Goal: Task Accomplishment & Management: Manage account settings

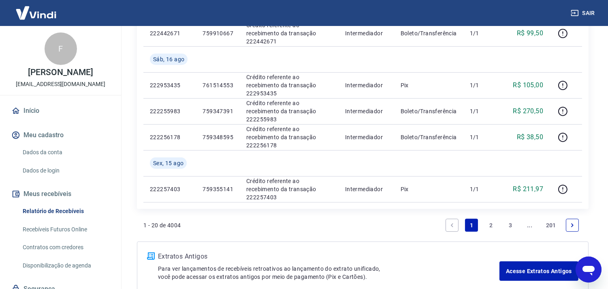
scroll to position [630, 0]
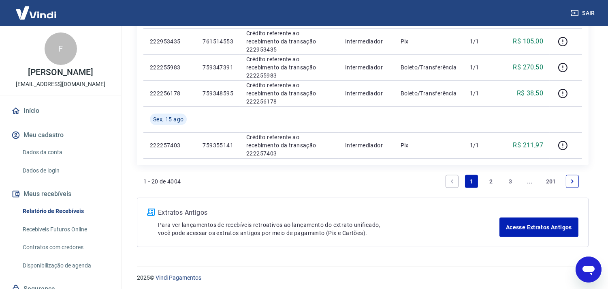
click at [488, 181] on link "2" at bounding box center [491, 181] width 13 height 13
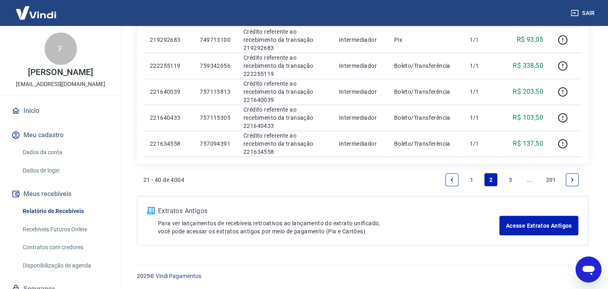
scroll to position [581, 0]
click at [471, 182] on link "1" at bounding box center [471, 178] width 13 height 13
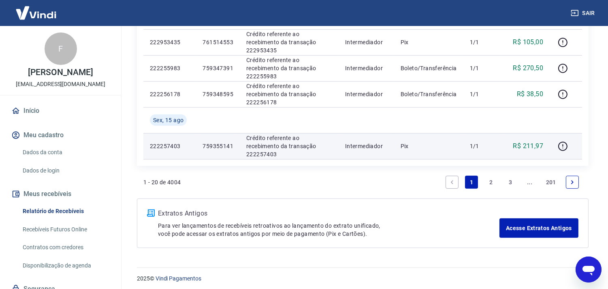
scroll to position [633, 0]
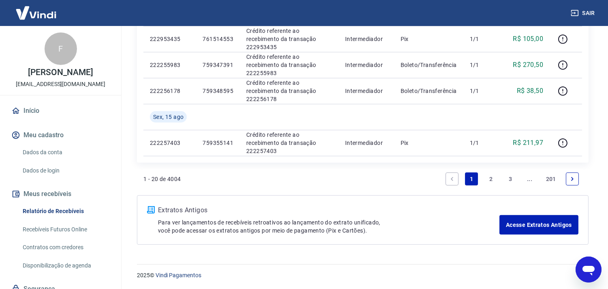
click at [488, 180] on link "2" at bounding box center [491, 178] width 13 height 13
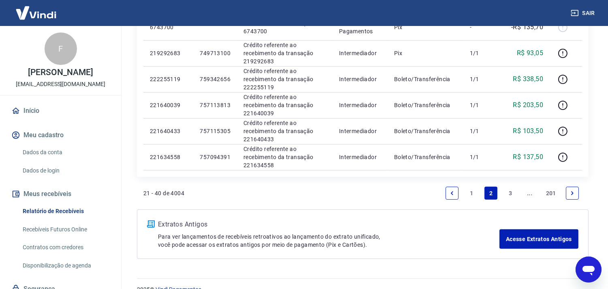
scroll to position [581, 0]
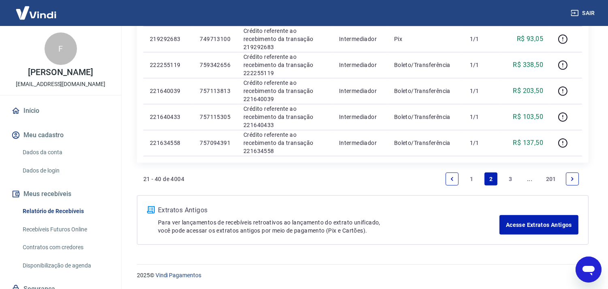
click at [471, 182] on link "1" at bounding box center [471, 178] width 13 height 13
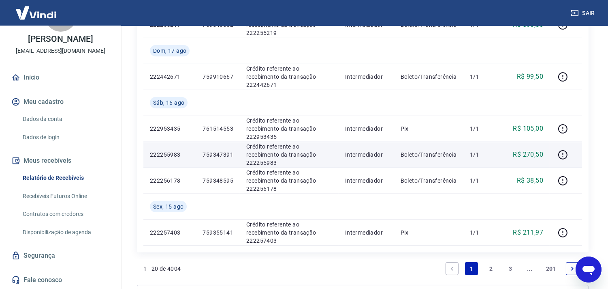
scroll to position [633, 0]
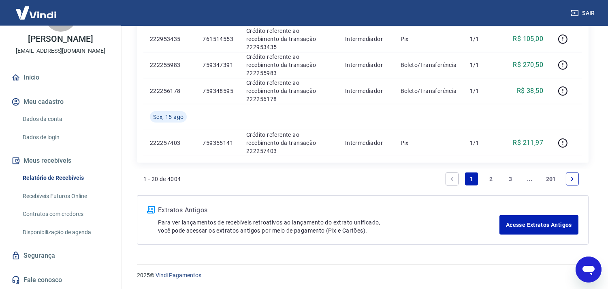
click at [488, 178] on link "2" at bounding box center [491, 178] width 13 height 13
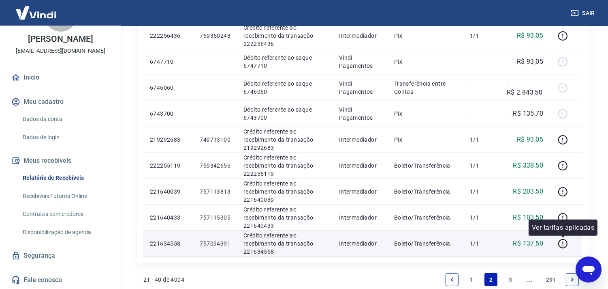
scroll to position [495, 0]
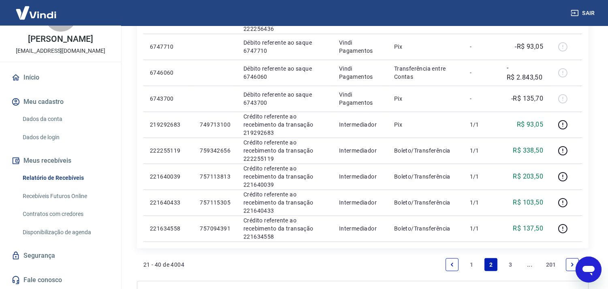
click at [476, 261] on link "1" at bounding box center [471, 264] width 13 height 13
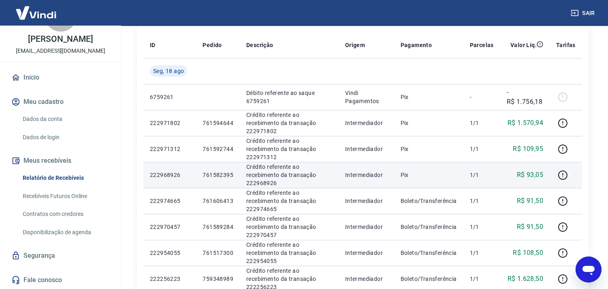
scroll to position [92, 0]
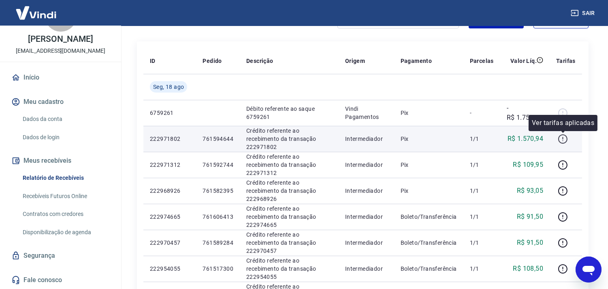
click at [566, 138] on icon "button" at bounding box center [563, 139] width 10 height 10
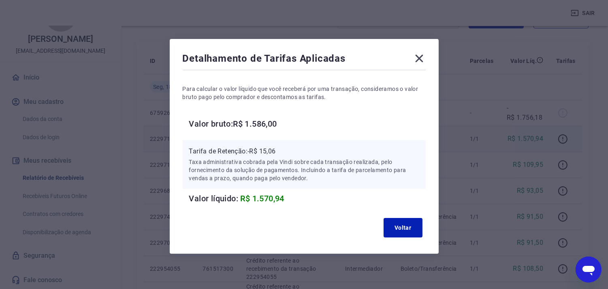
click at [425, 54] on icon at bounding box center [419, 58] width 13 height 13
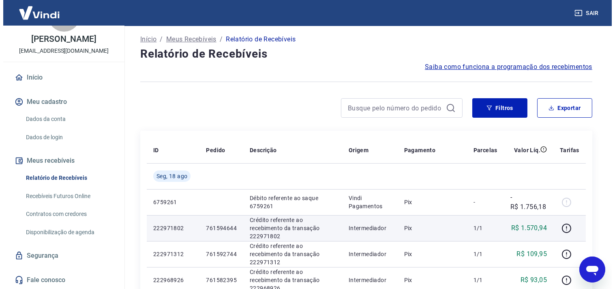
scroll to position [2, 0]
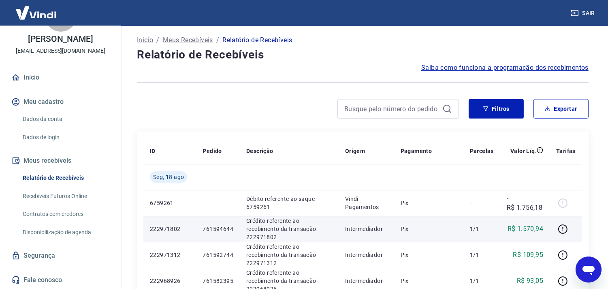
click at [44, 76] on link "Início" at bounding box center [61, 77] width 102 height 18
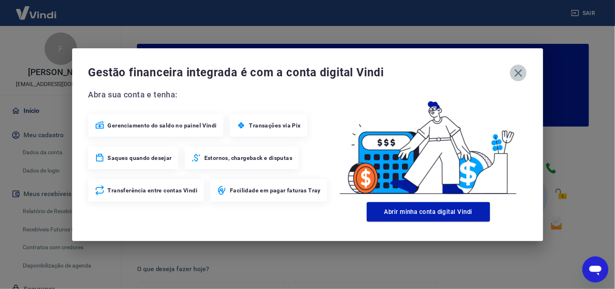
click at [518, 74] on icon "button" at bounding box center [518, 73] width 8 height 8
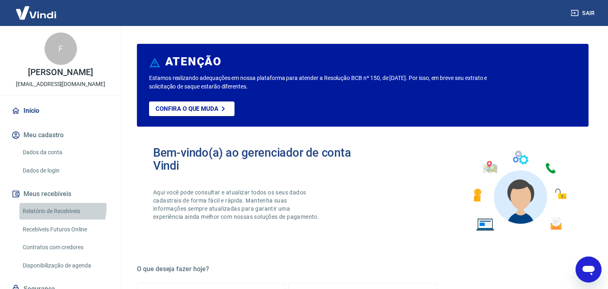
click at [58, 216] on link "Relatório de Recebíveis" at bounding box center [65, 211] width 92 height 17
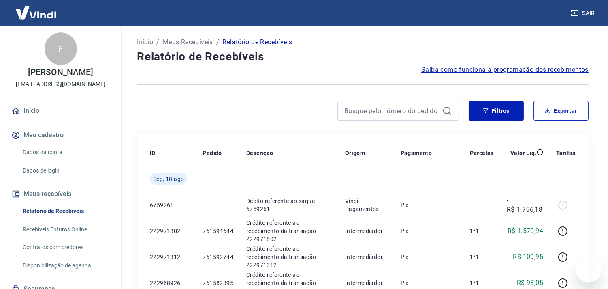
click at [64, 219] on link "Relatório de Recebíveis" at bounding box center [65, 211] width 92 height 17
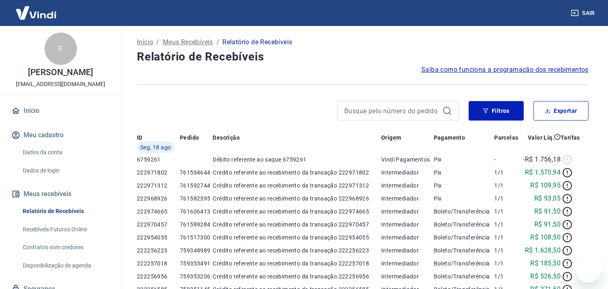
click at [64, 219] on link "Relatório de Recebíveis" at bounding box center [65, 211] width 92 height 17
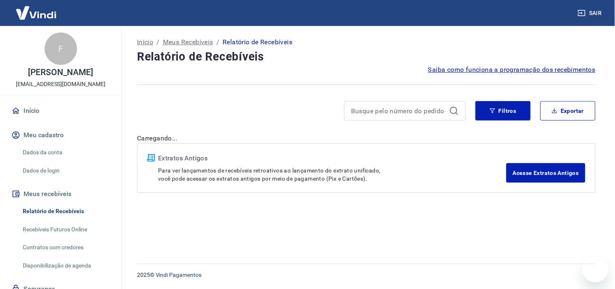
click at [64, 219] on link "Relatório de Recebíveis" at bounding box center [65, 211] width 92 height 17
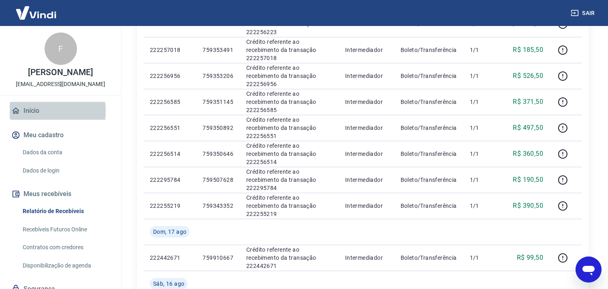
click at [34, 119] on link "Início" at bounding box center [61, 111] width 102 height 18
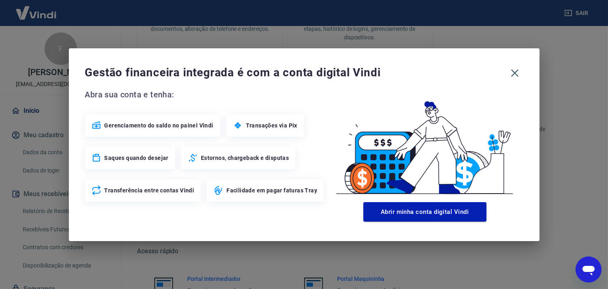
scroll to position [369, 0]
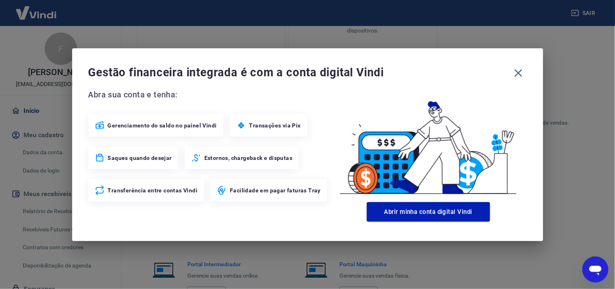
click at [510, 67] on div "Gestão financeira integrada é com a conta digital Vindi" at bounding box center [307, 72] width 439 height 17
click at [516, 69] on icon "button" at bounding box center [518, 73] width 8 height 8
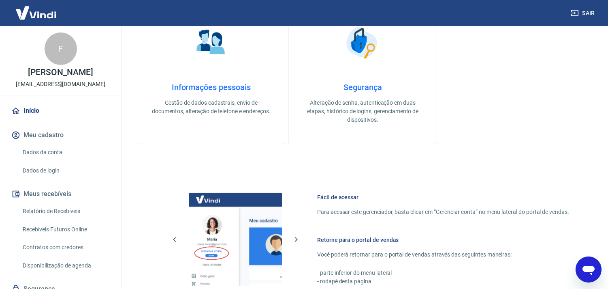
scroll to position [279, 0]
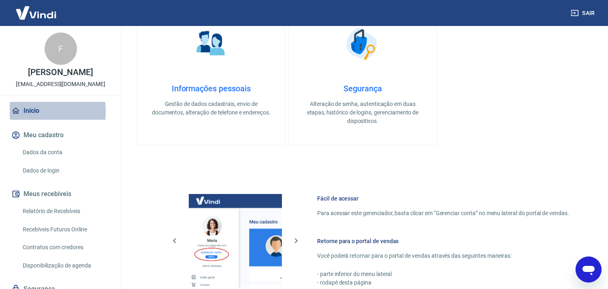
click at [24, 120] on link "Início" at bounding box center [61, 111] width 102 height 18
click at [63, 217] on link "Relatório de Recebíveis" at bounding box center [65, 211] width 92 height 17
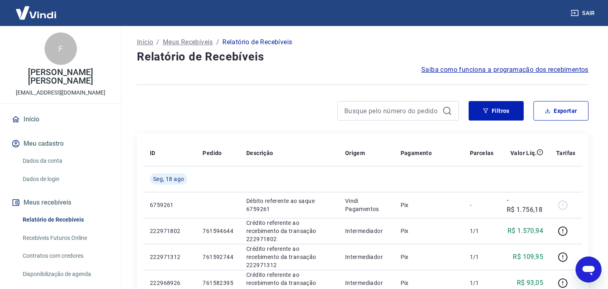
click at [587, 10] on button "Sair" at bounding box center [583, 13] width 29 height 15
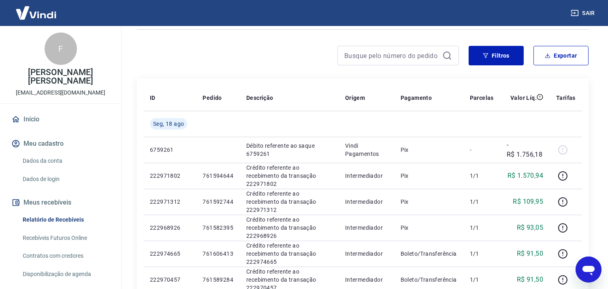
scroll to position [45, 0]
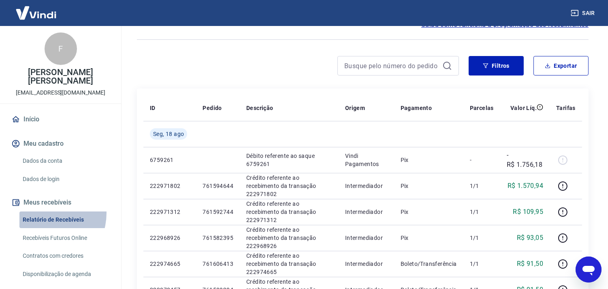
click at [43, 213] on link "Relatório de Recebíveis" at bounding box center [65, 219] width 92 height 17
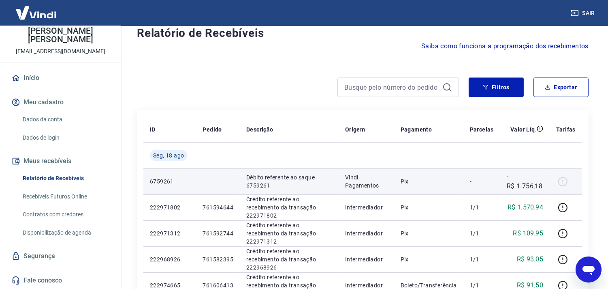
scroll to position [45, 0]
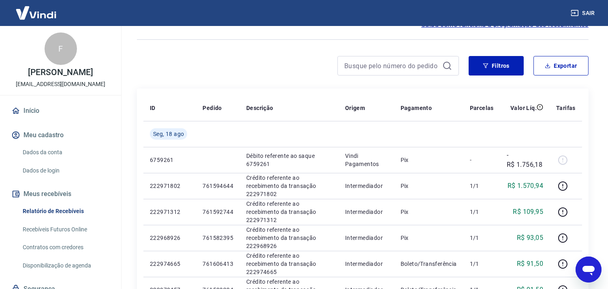
click at [45, 212] on link "Relatório de Recebíveis" at bounding box center [65, 211] width 92 height 17
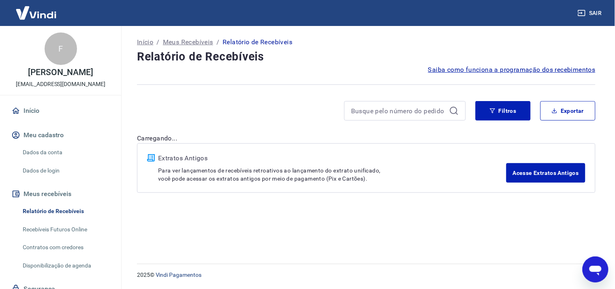
click at [52, 214] on link "Relatório de Recebíveis" at bounding box center [65, 211] width 92 height 17
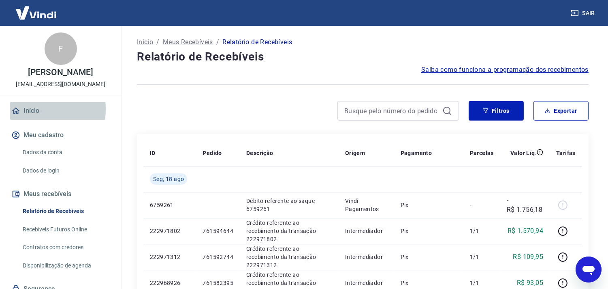
click at [21, 118] on link "Início" at bounding box center [61, 111] width 102 height 18
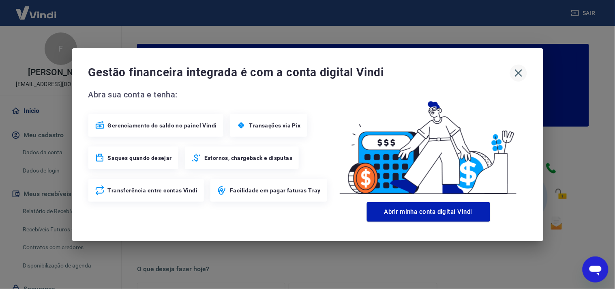
click at [516, 72] on icon "button" at bounding box center [518, 72] width 13 height 13
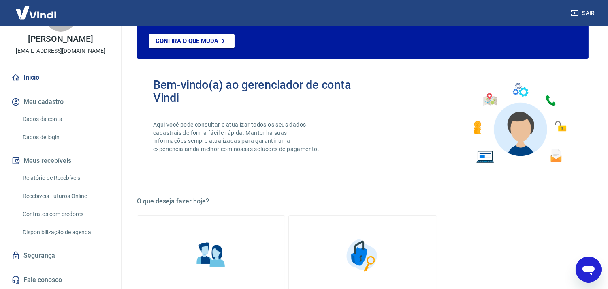
scroll to position [90, 0]
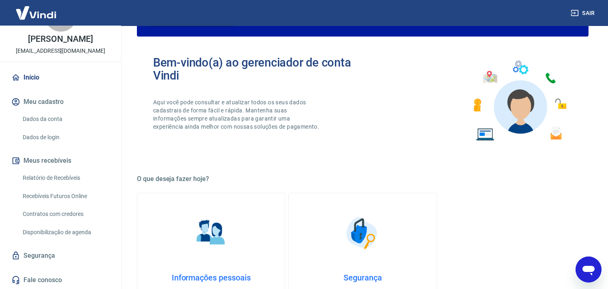
click at [58, 182] on link "Relatório de Recebíveis" at bounding box center [65, 177] width 92 height 17
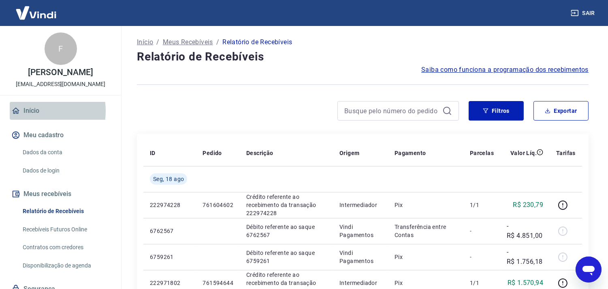
click at [34, 119] on link "Início" at bounding box center [61, 111] width 102 height 18
